Goal: Check status: Check status

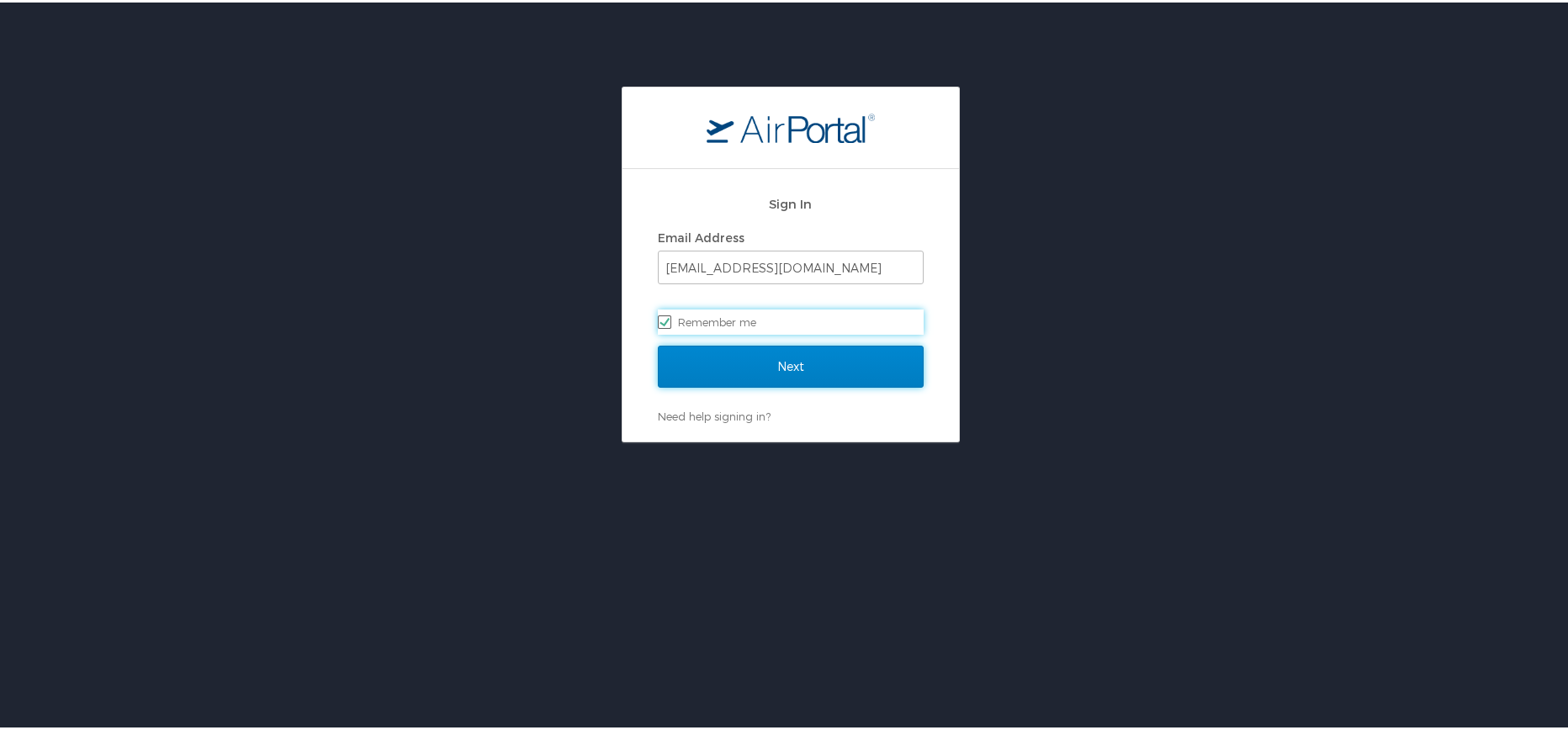
drag, startPoint x: 801, startPoint y: 370, endPoint x: 777, endPoint y: 353, distance: 29.4
click at [801, 370] on input "Next" at bounding box center [790, 364] width 265 height 42
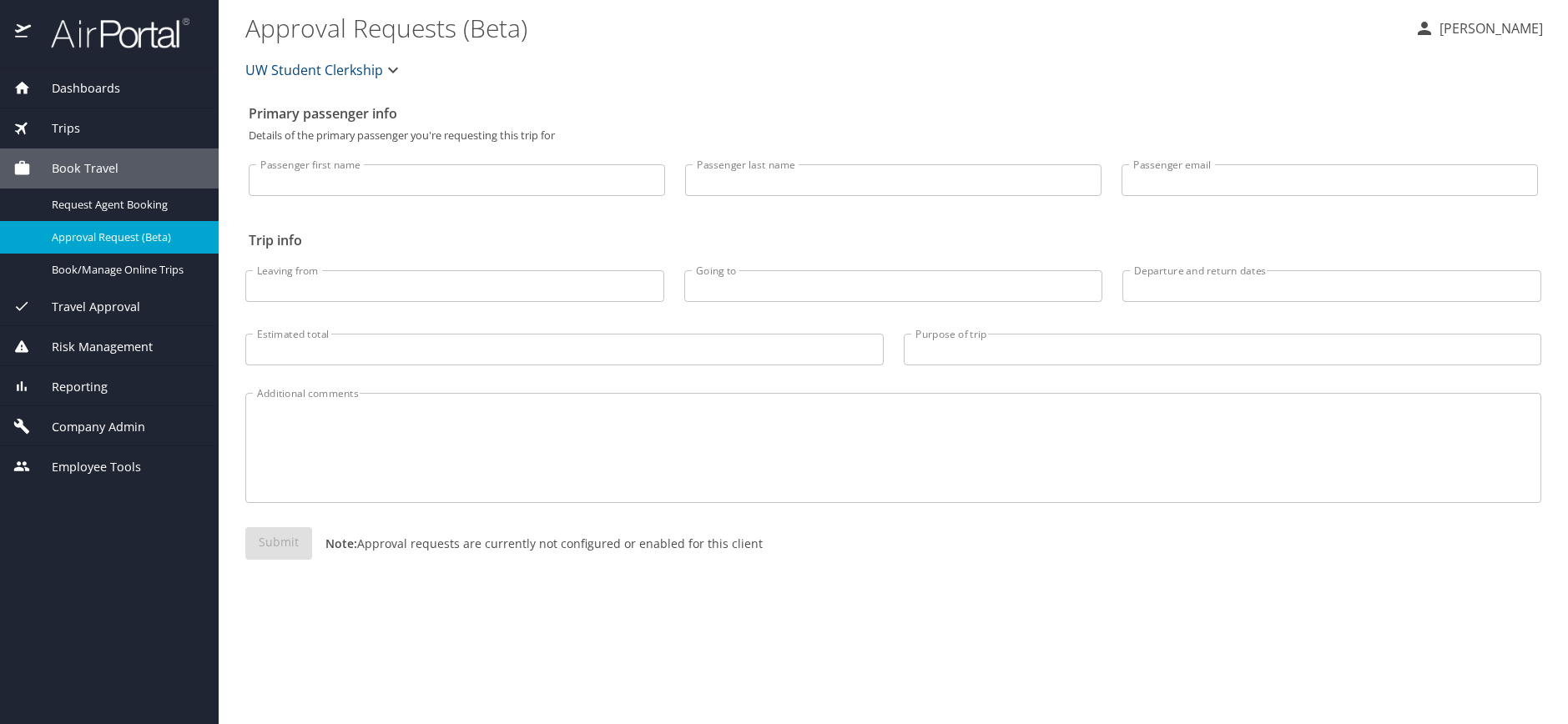
click at [88, 135] on div "Trips" at bounding box center [109, 128] width 192 height 18
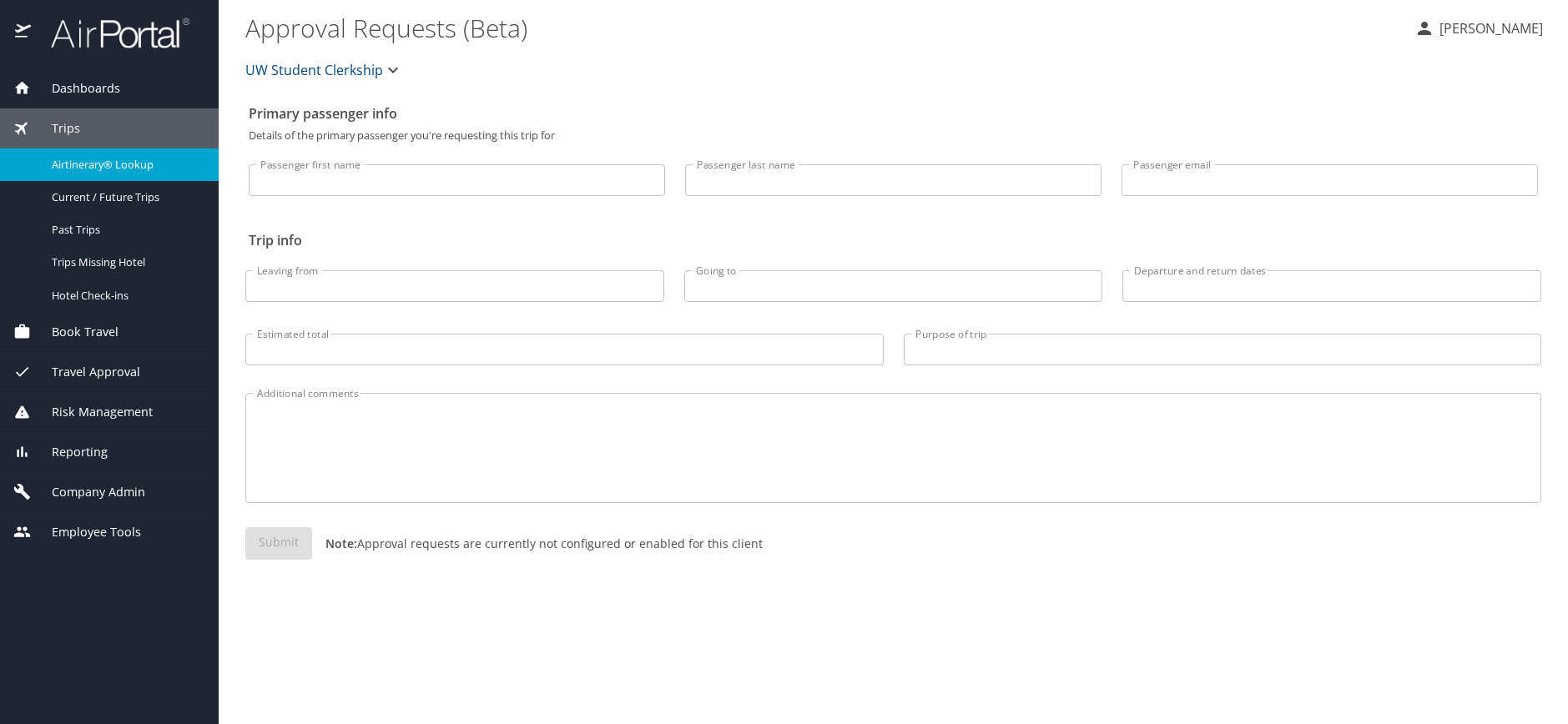
click at [86, 161] on span "Airtinerary® Lookup" at bounding box center [125, 165] width 147 height 16
